Goal: Transaction & Acquisition: Purchase product/service

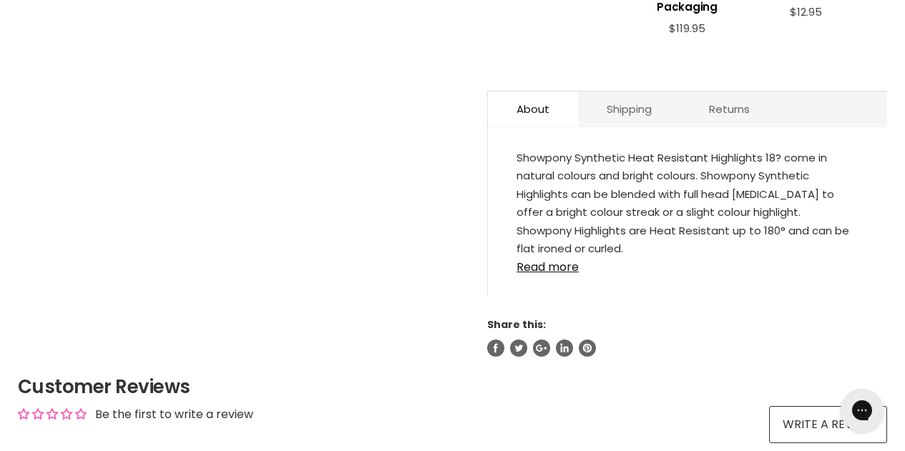
scroll to position [930, 0]
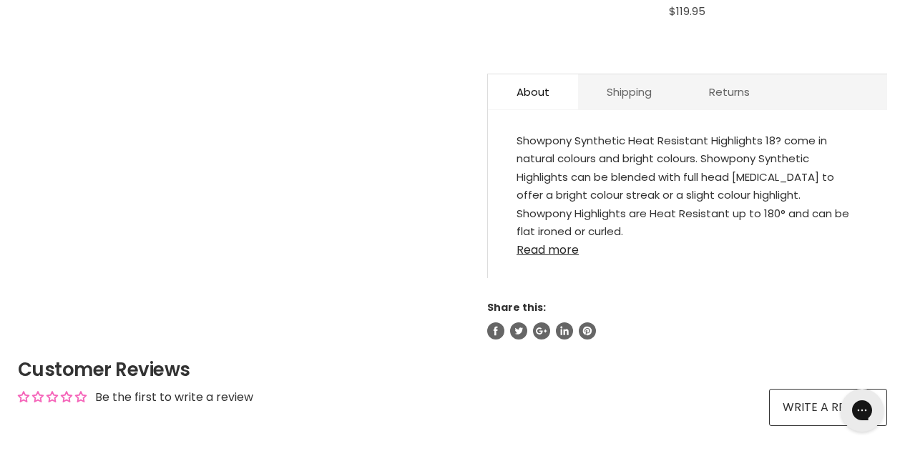
click at [568, 239] on link "Read more" at bounding box center [687, 245] width 342 height 21
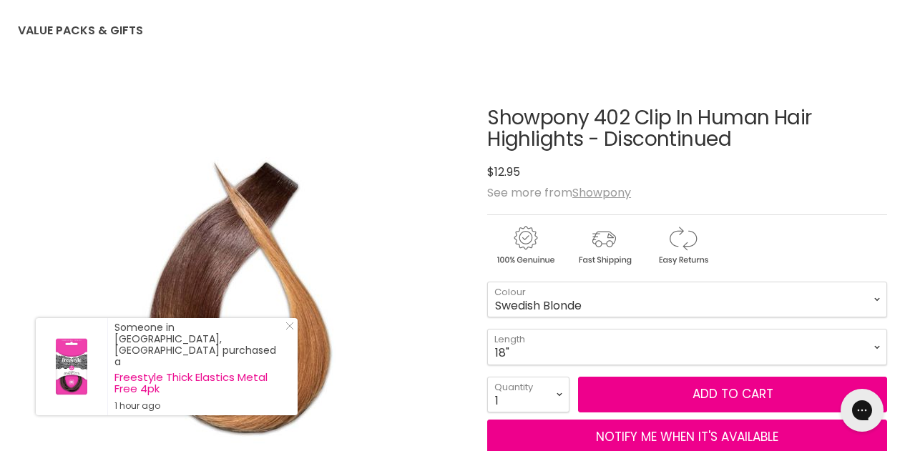
scroll to position [143, 0]
click at [630, 297] on select "Swedish Blonde Black Honey Blonde Dark Brown Mid Brown Honey Ginger" at bounding box center [687, 300] width 400 height 36
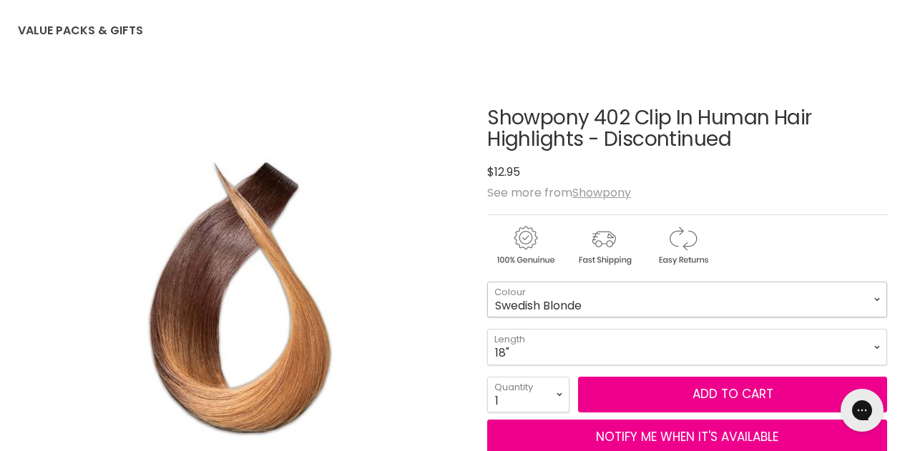
click at [487, 282] on select "Swedish Blonde Black Honey Blonde Dark Brown Mid Brown Honey Ginger" at bounding box center [687, 300] width 400 height 36
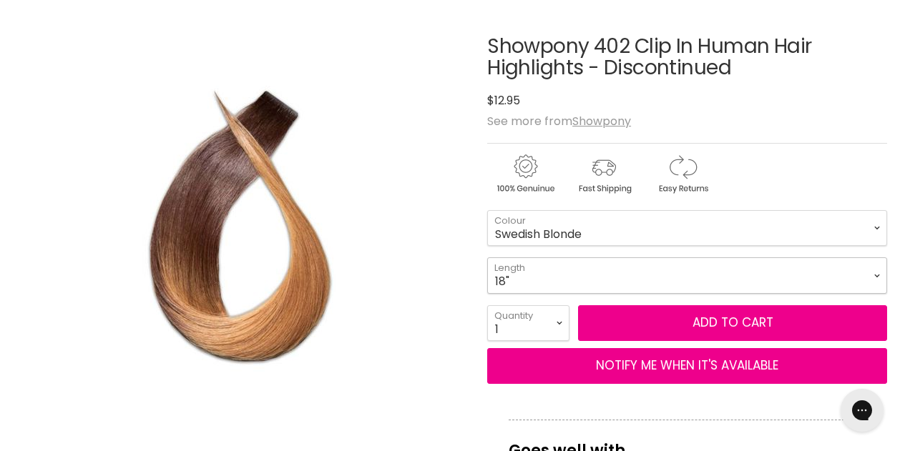
click at [598, 277] on select "18"" at bounding box center [687, 275] width 400 height 36
click at [581, 224] on select "Swedish Blonde Black Honey Blonde Dark Brown Mid Brown Honey Ginger" at bounding box center [687, 228] width 400 height 36
click at [487, 210] on select "Swedish Blonde Black Honey Blonde Dark Brown Mid Brown Honey Ginger" at bounding box center [687, 228] width 400 height 36
select select "Black"
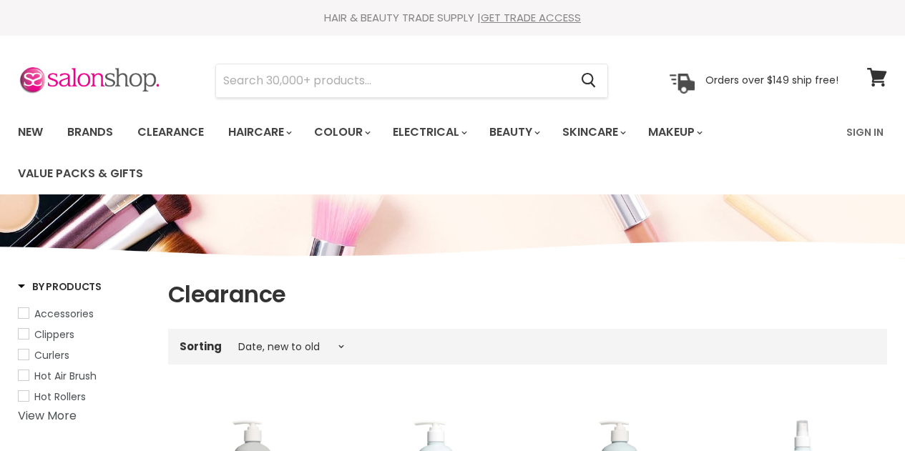
select select "created-descending"
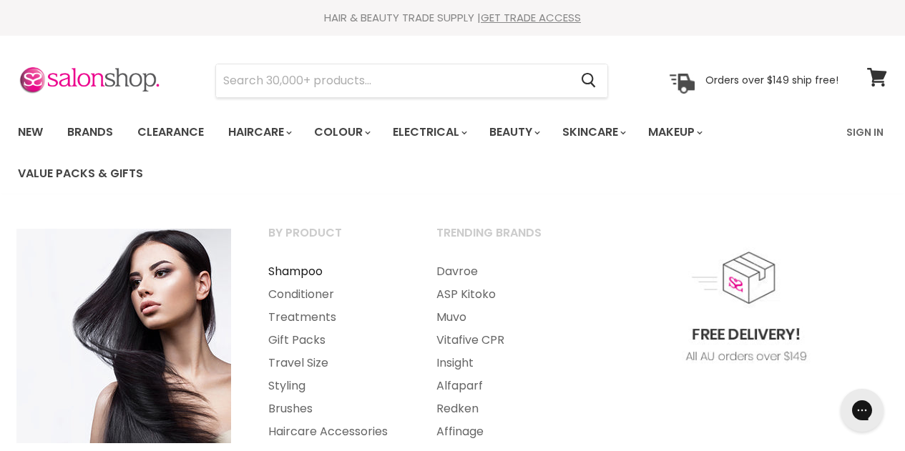
click at [297, 269] on link "Shampoo" at bounding box center [332, 271] width 165 height 23
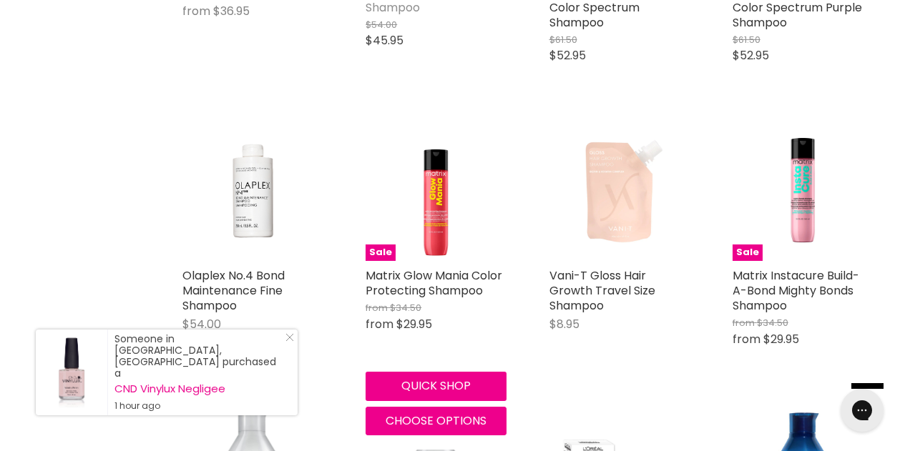
scroll to position [3075, 0]
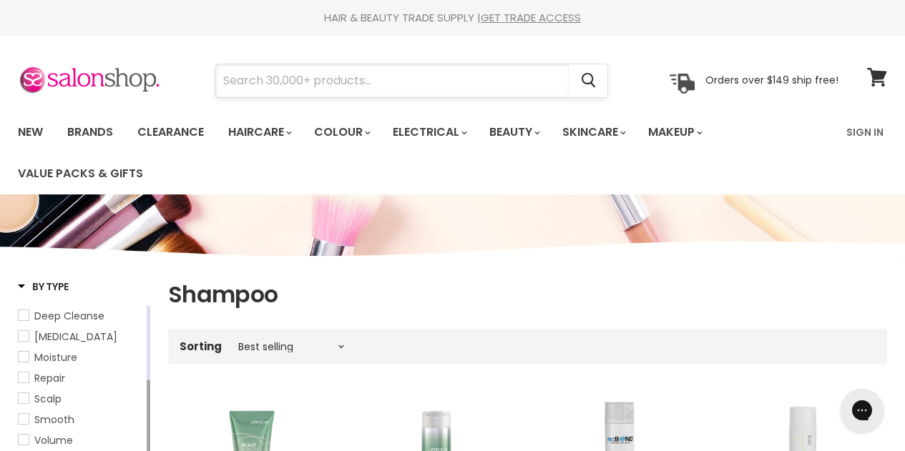
click at [351, 76] on input "Search" at bounding box center [392, 80] width 353 height 33
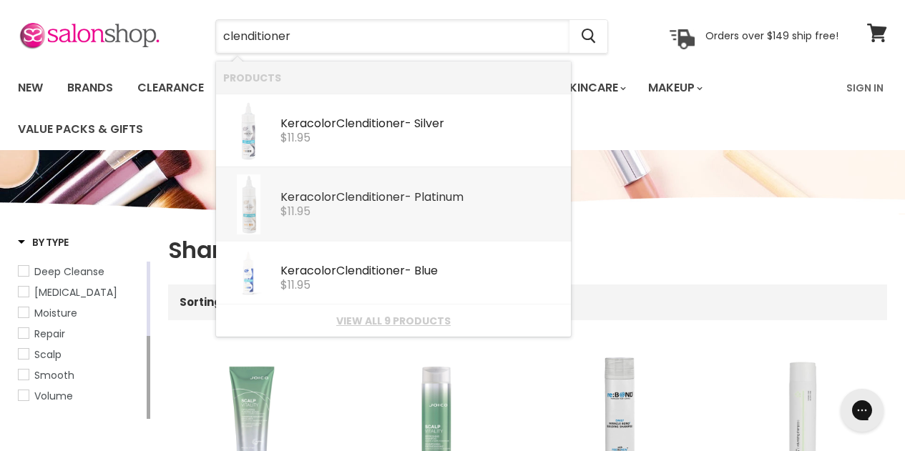
scroll to position [72, 0]
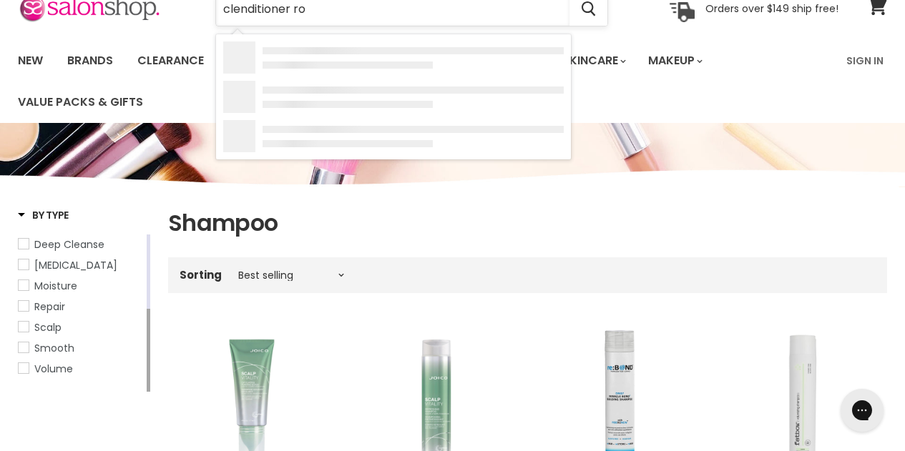
type input "clenditioner ros"
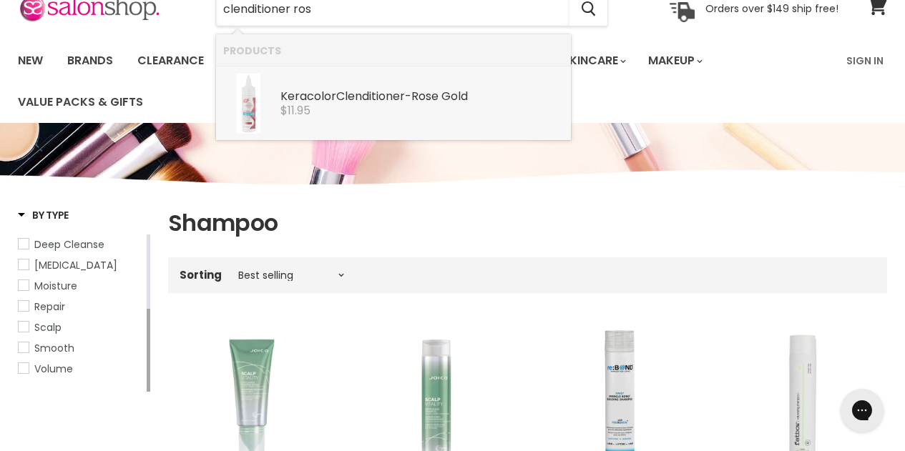
click at [363, 91] on b "Clenditioner" at bounding box center [370, 96] width 69 height 16
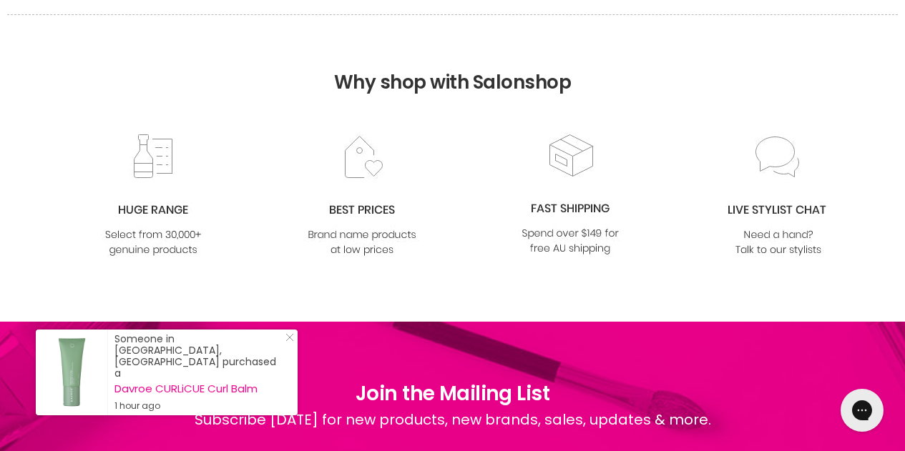
scroll to position [1216, 0]
